Goal: Information Seeking & Learning: Compare options

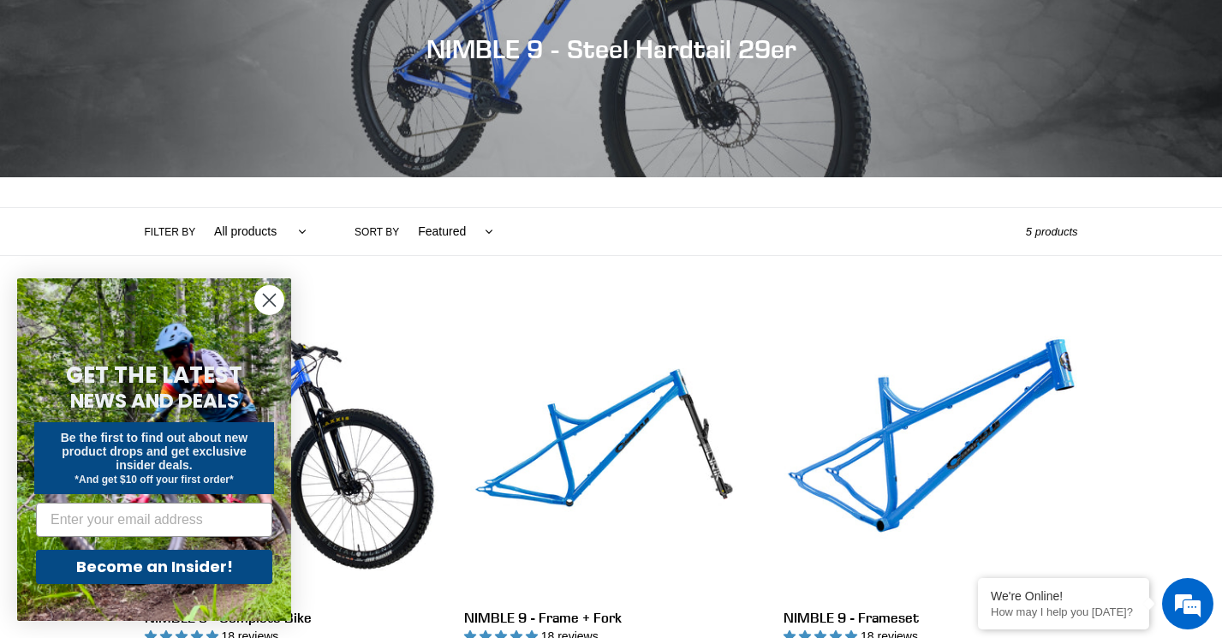
scroll to position [209, 0]
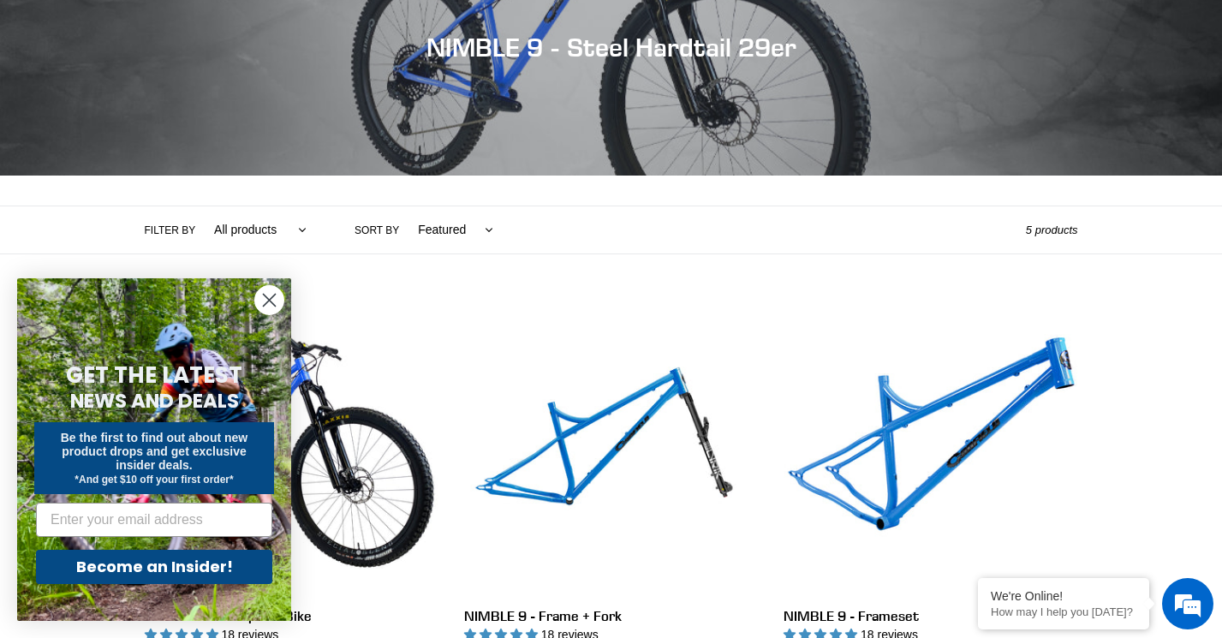
click at [267, 307] on circle "Close dialog" at bounding box center [269, 300] width 28 height 28
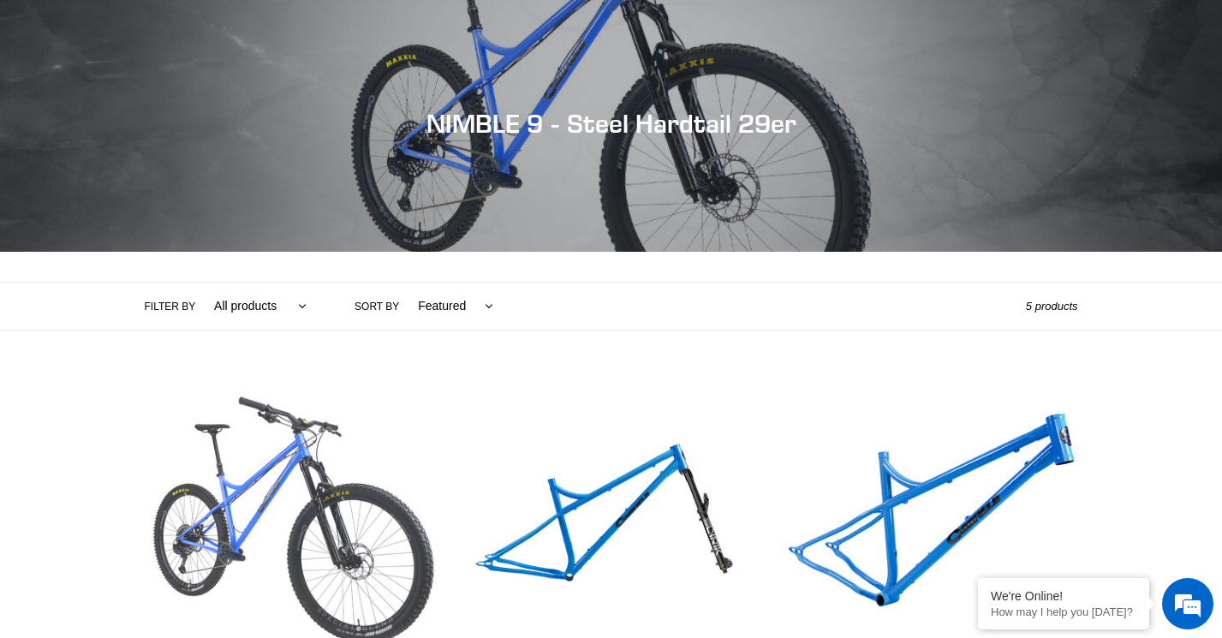
scroll to position [0, 0]
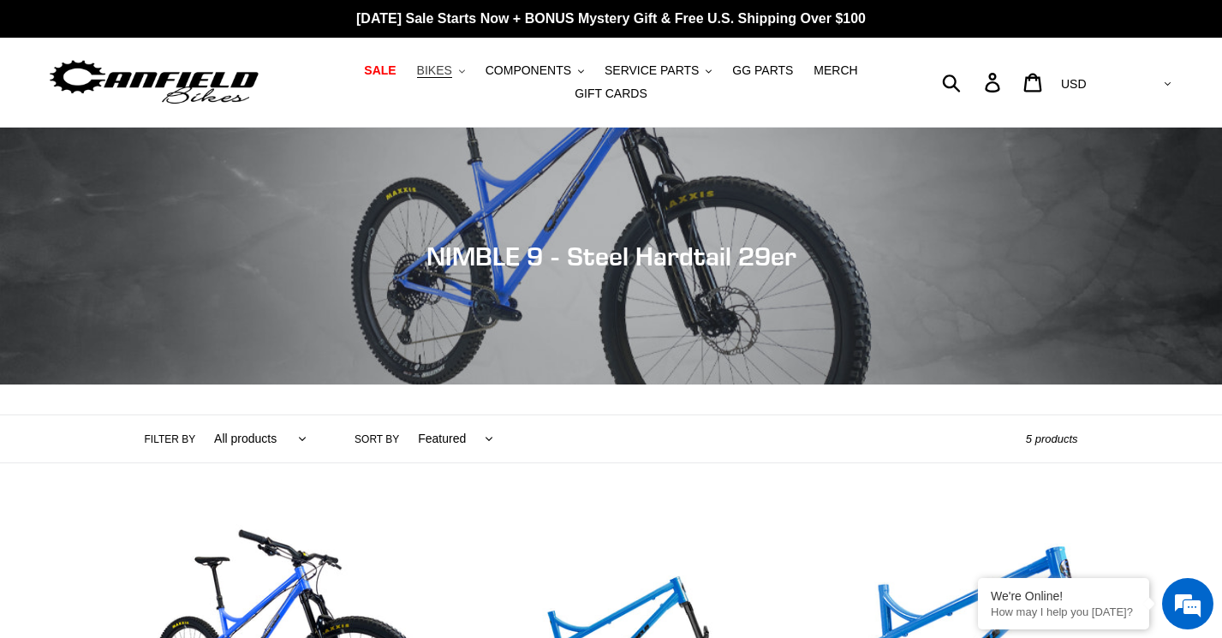
click at [450, 74] on span "BIKES" at bounding box center [434, 70] width 35 height 15
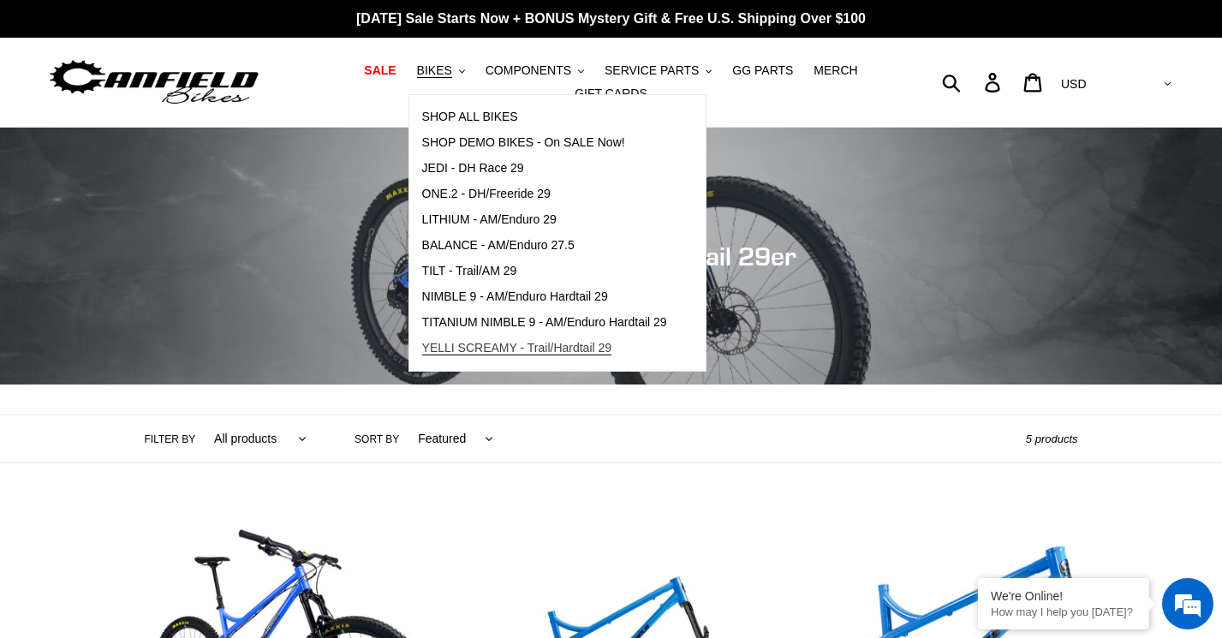
click at [507, 348] on span "YELLI SCREAMY - Trail/Hardtail 29" at bounding box center [517, 348] width 190 height 15
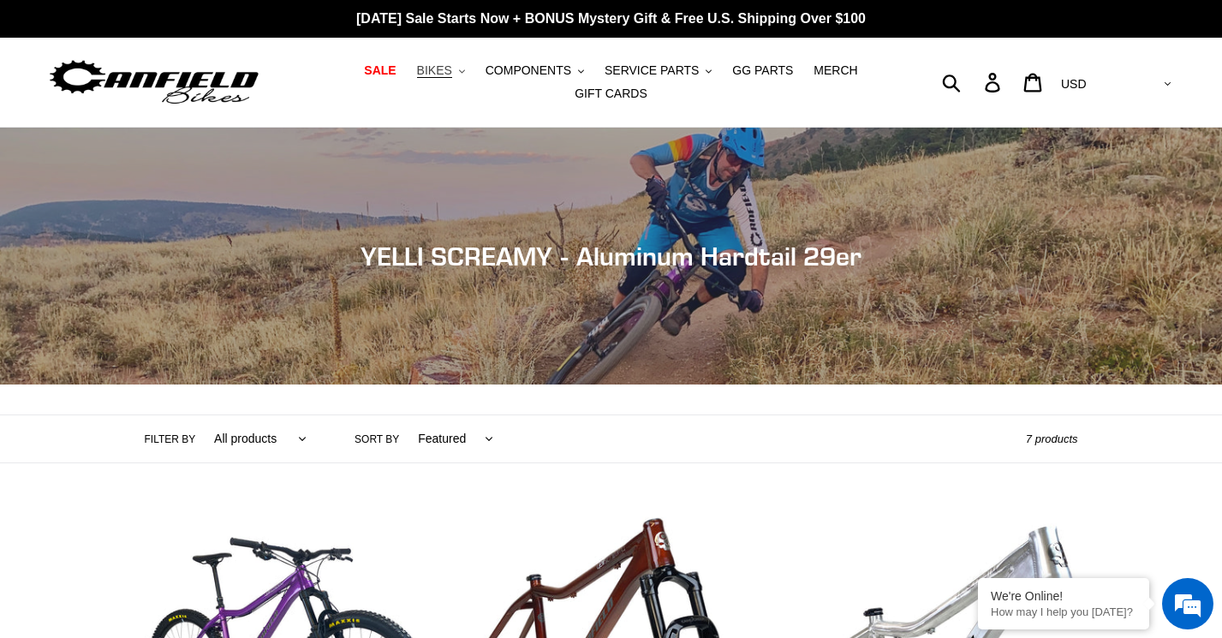
click at [452, 77] on span "BIKES" at bounding box center [434, 70] width 35 height 15
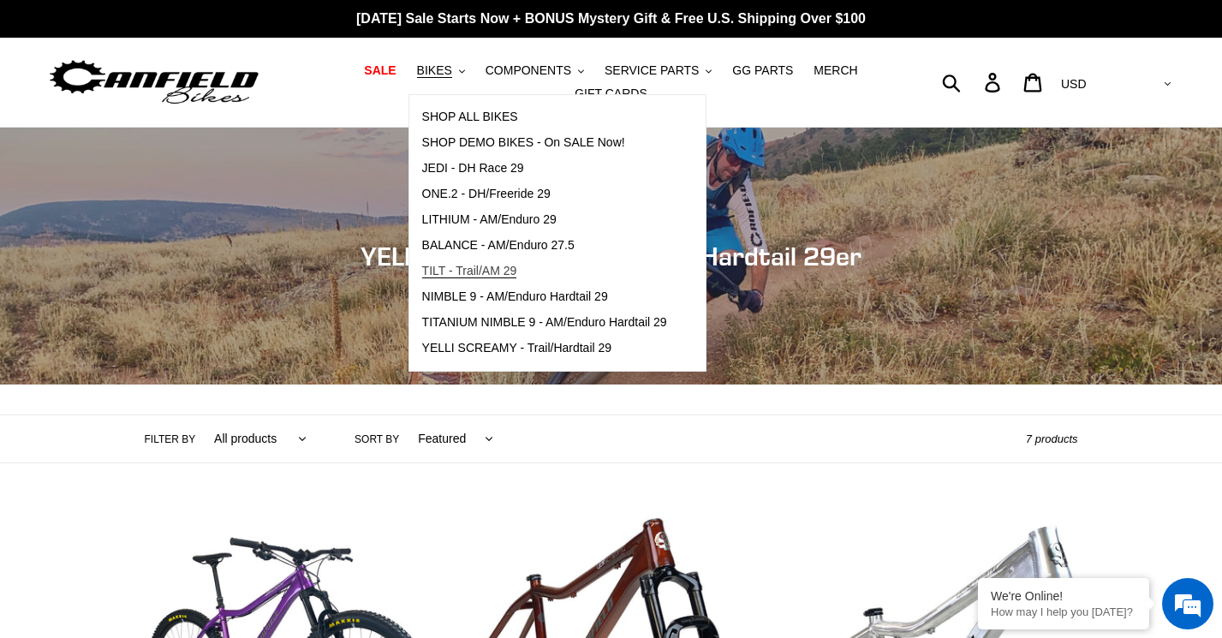
click at [463, 271] on span "TILT - Trail/AM 29" at bounding box center [469, 271] width 95 height 15
